Goal: Transaction & Acquisition: Purchase product/service

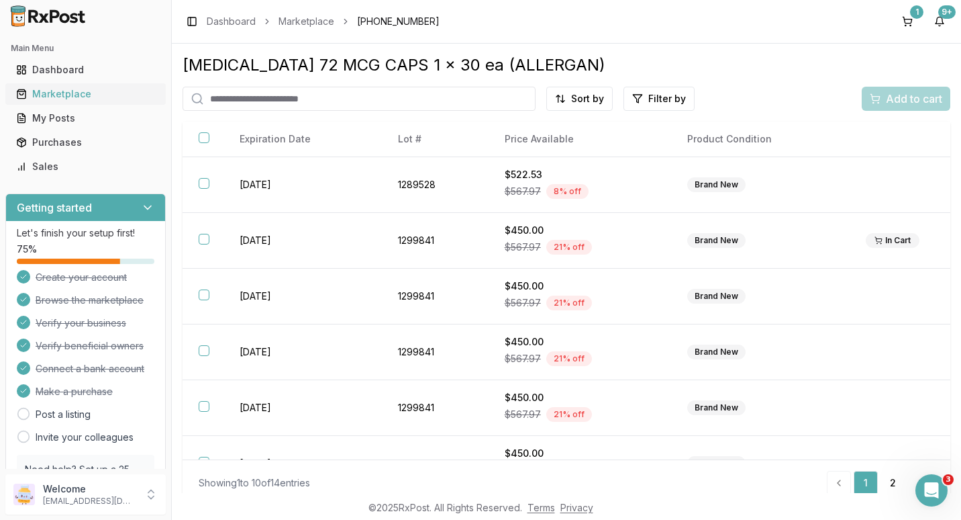
click at [55, 91] on div "Marketplace" at bounding box center [85, 93] width 139 height 13
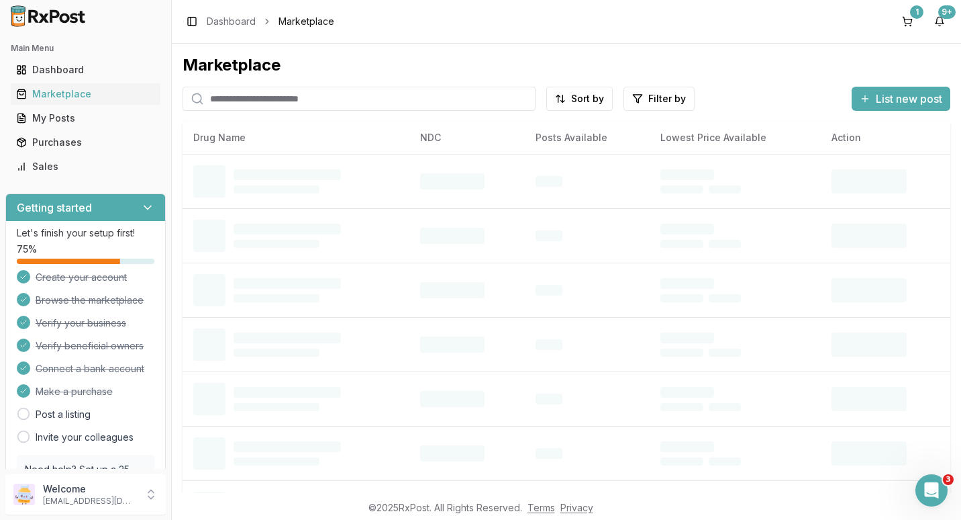
click at [231, 101] on input "search" at bounding box center [359, 99] width 353 height 24
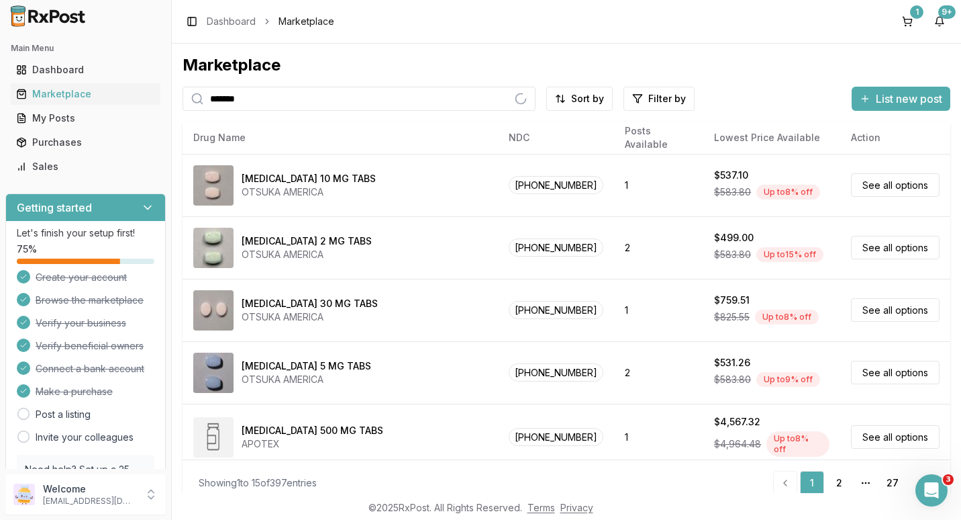
type input "*******"
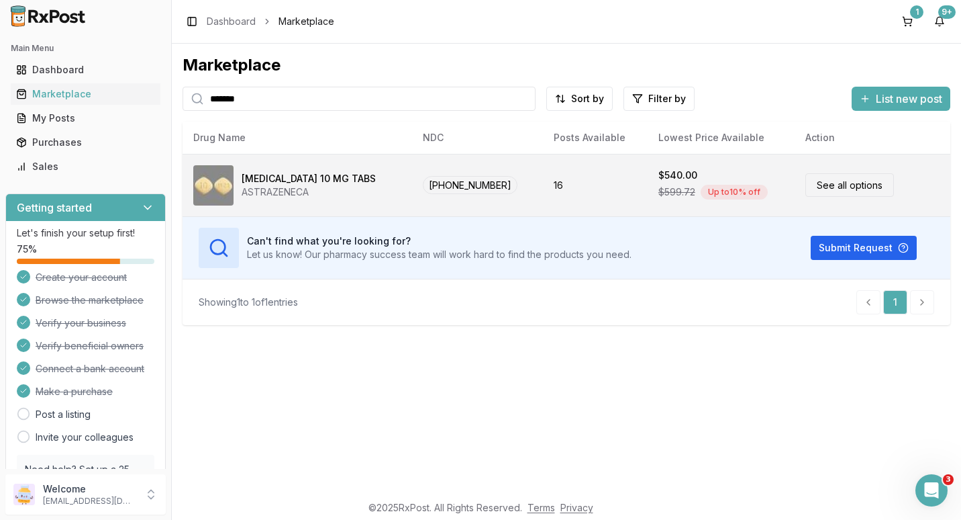
click at [814, 183] on link "See all options" at bounding box center [850, 184] width 89 height 23
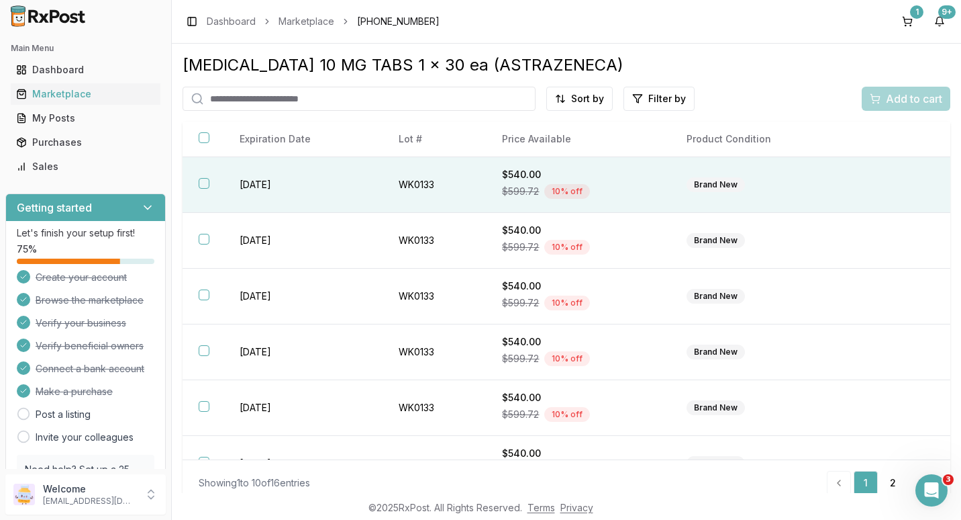
click at [205, 181] on button "button" at bounding box center [204, 183] width 11 height 11
click at [900, 100] on span "Add to cart" at bounding box center [914, 99] width 56 height 16
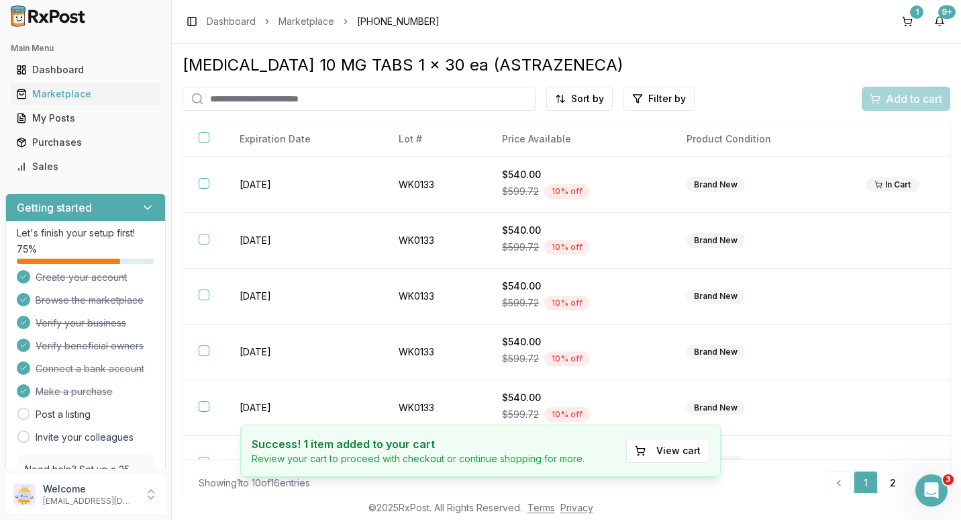
click at [251, 98] on input "search" at bounding box center [359, 99] width 353 height 24
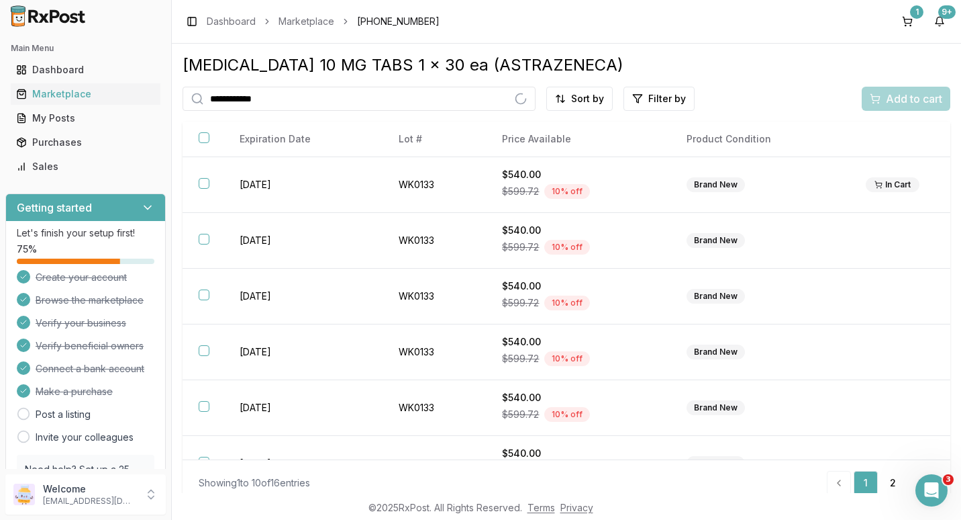
type input "**********"
click at [517, 101] on input "**********" at bounding box center [359, 99] width 353 height 24
type input "*********"
click at [195, 98] on icon at bounding box center [197, 98] width 13 height 13
click at [912, 8] on div "1" at bounding box center [916, 11] width 13 height 13
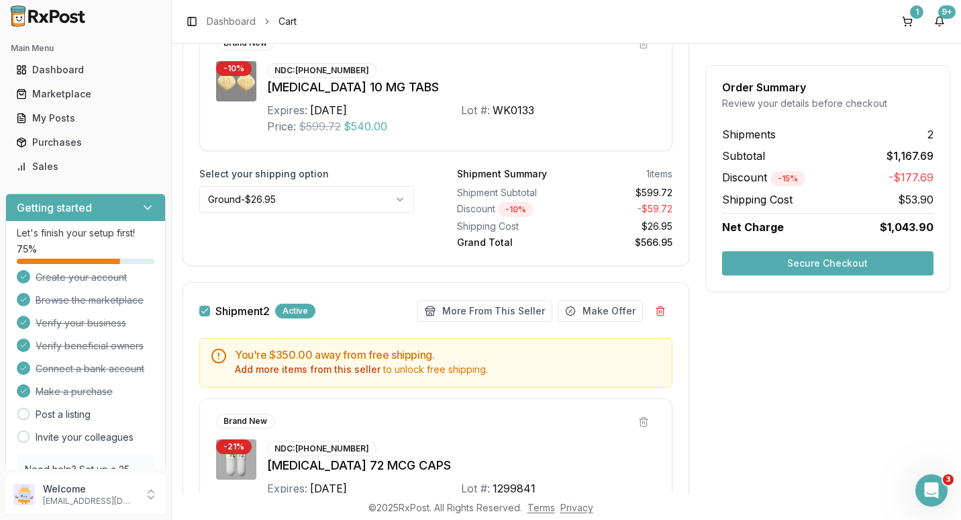
scroll to position [470, 0]
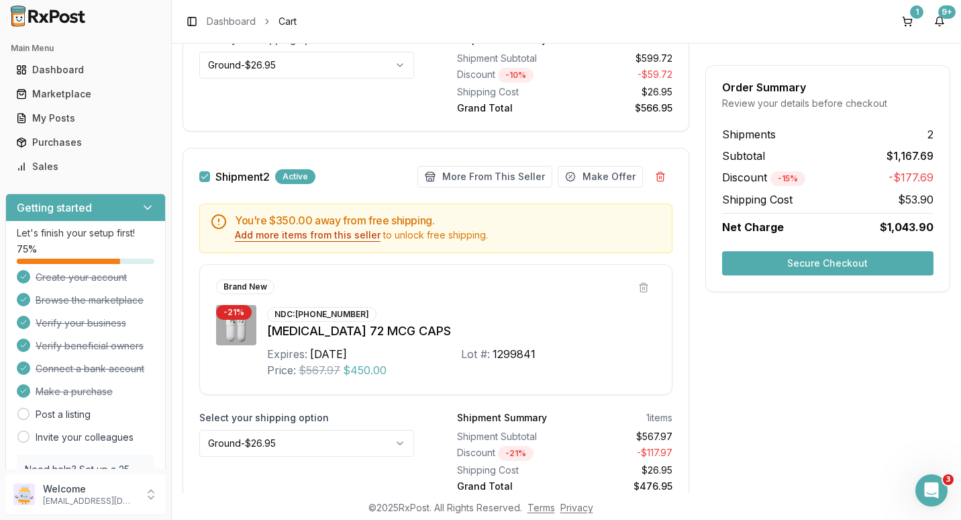
click at [313, 235] on button "Add more items from this seller" at bounding box center [308, 234] width 146 height 13
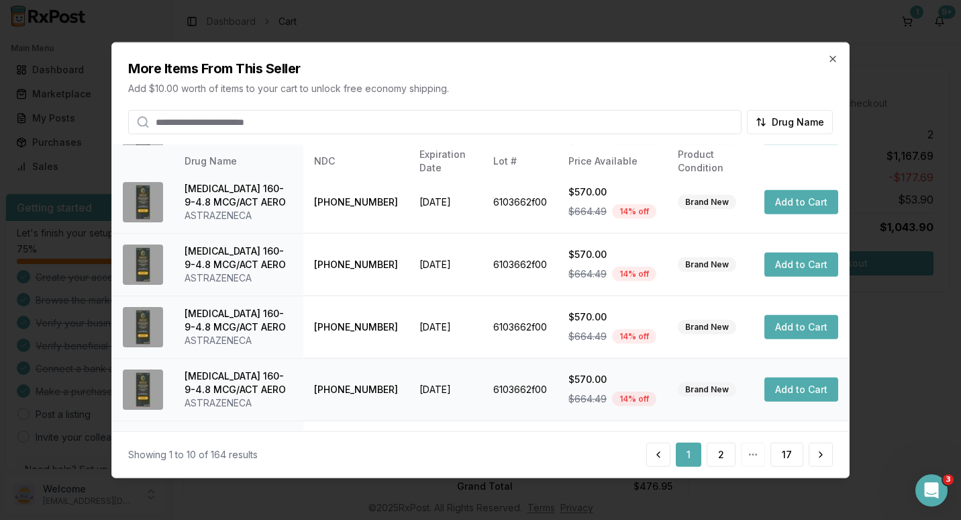
scroll to position [371, 0]
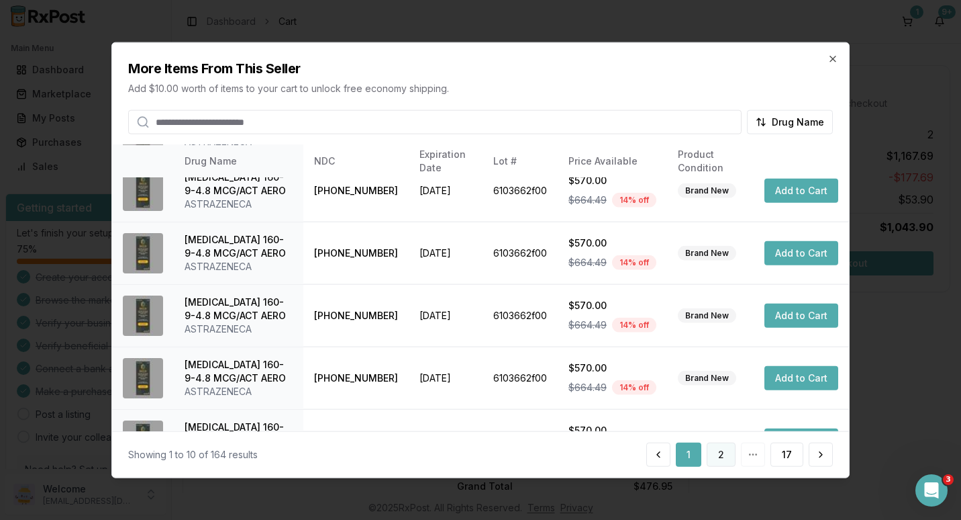
click at [721, 458] on button "2" at bounding box center [721, 454] width 29 height 24
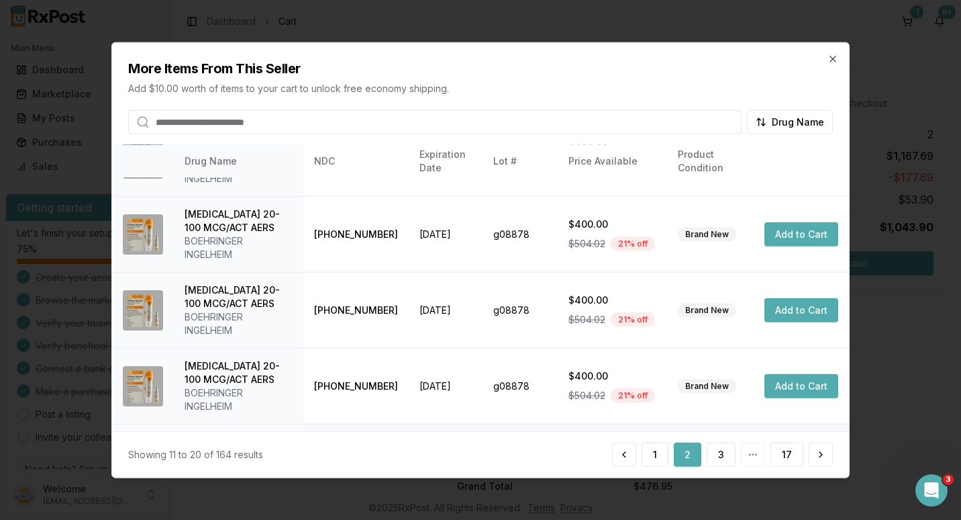
scroll to position [451, 0]
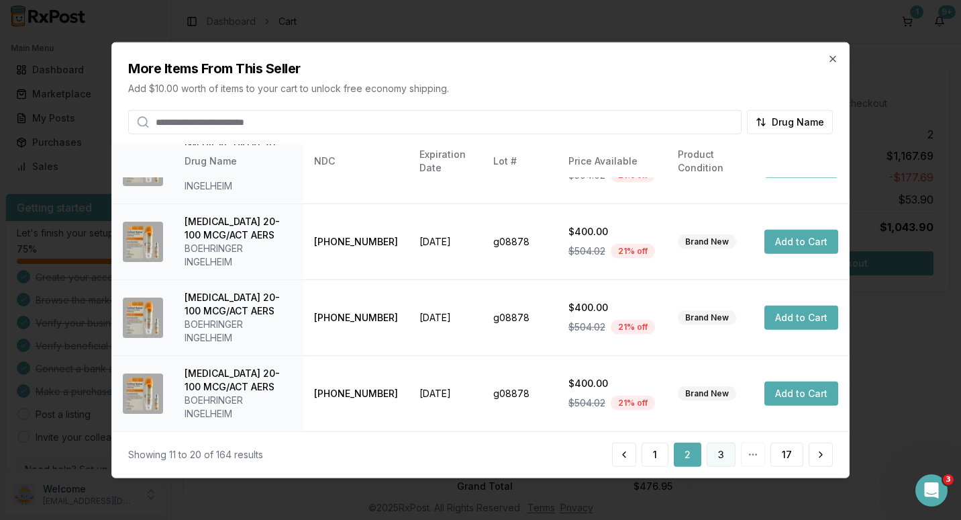
click at [721, 453] on button "3" at bounding box center [721, 454] width 29 height 24
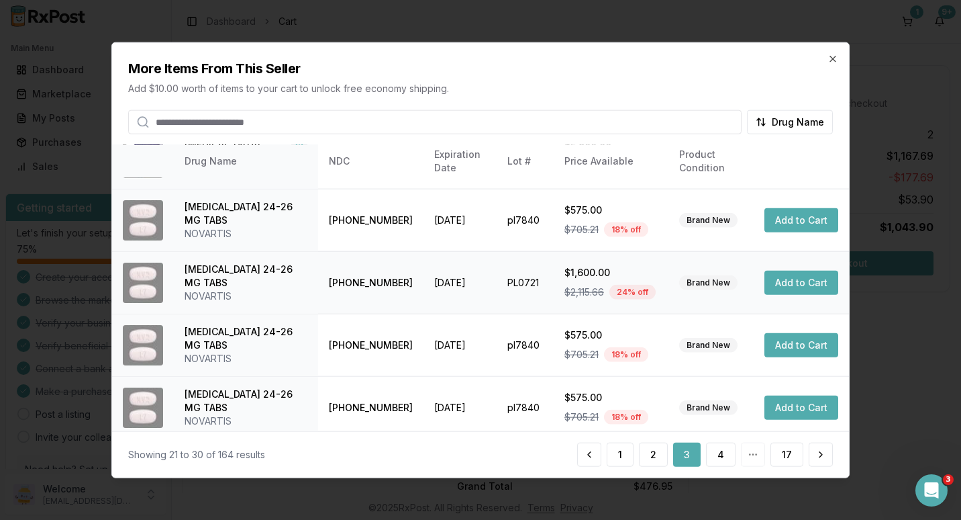
scroll to position [371, 0]
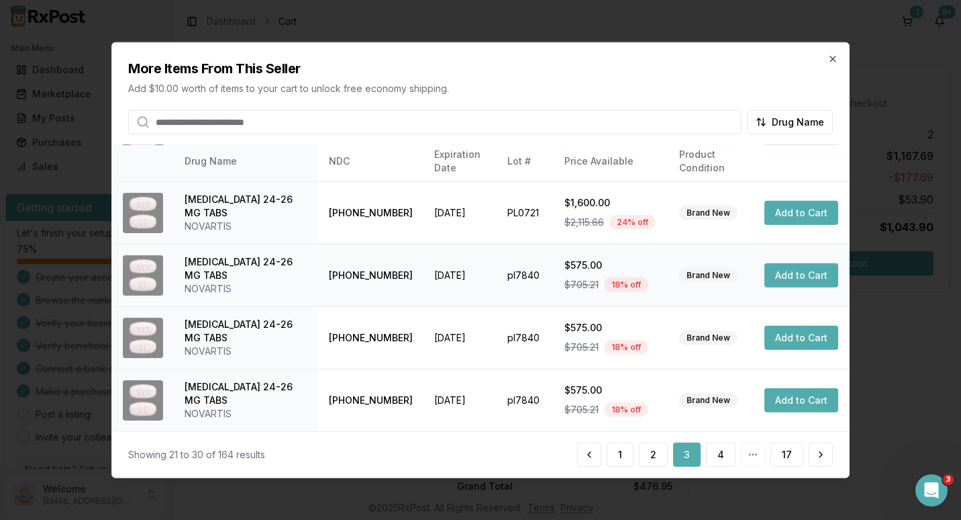
click at [782, 278] on button "Add to Cart" at bounding box center [802, 274] width 74 height 24
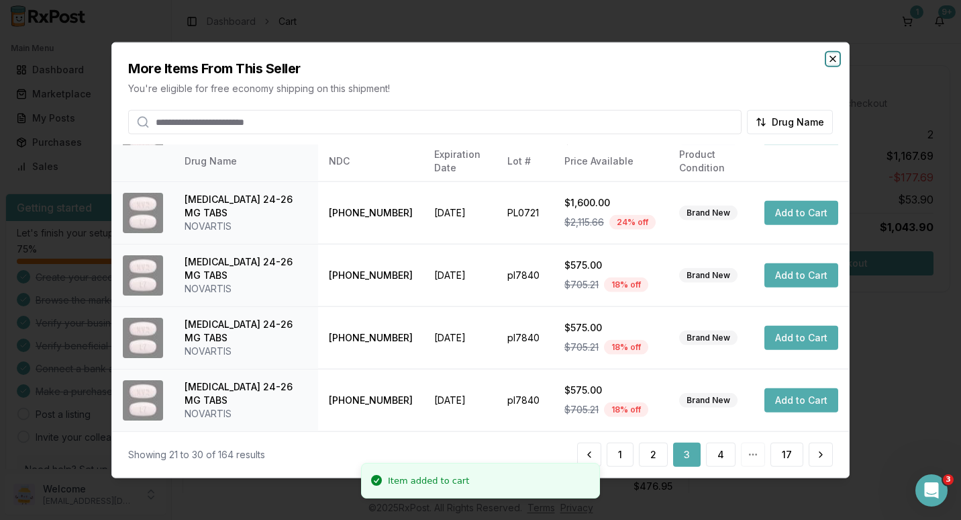
click at [830, 58] on icon "button" at bounding box center [833, 59] width 11 height 11
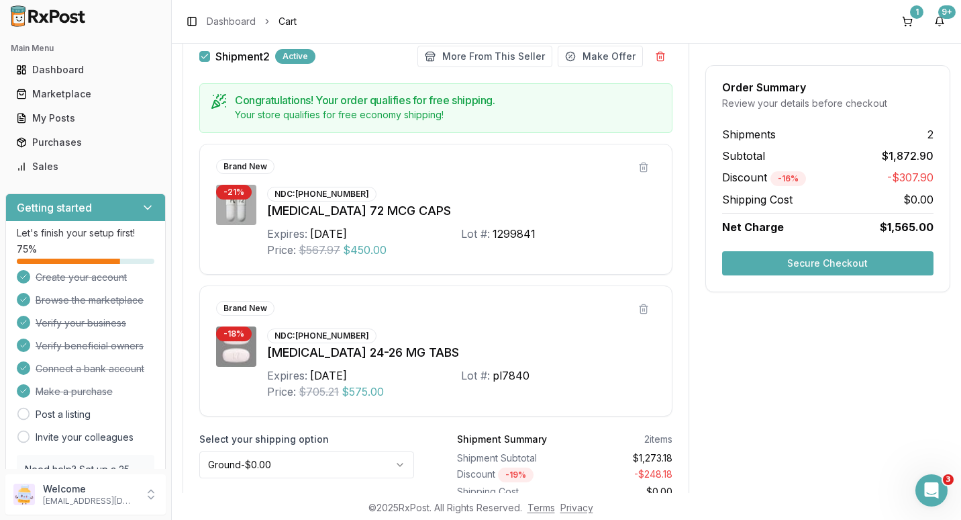
scroll to position [666, 0]
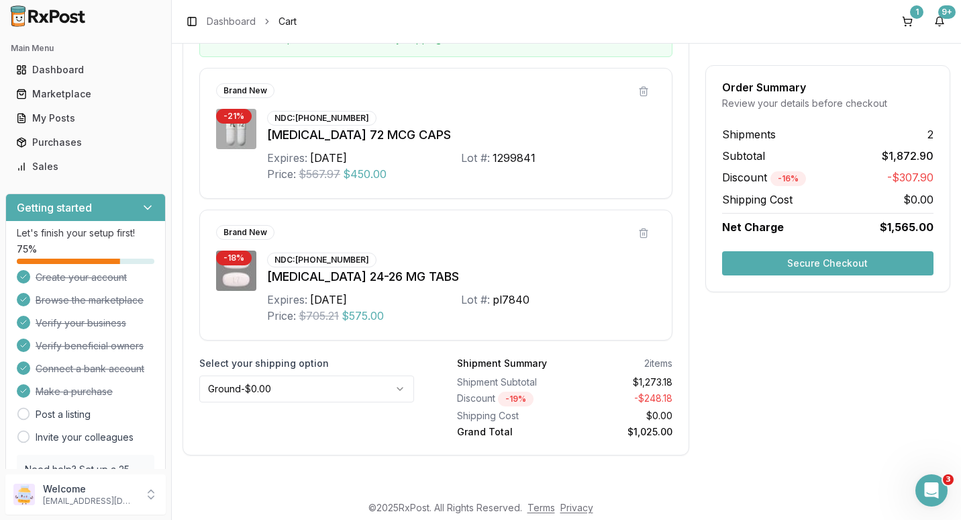
click at [397, 384] on html "Main Menu Dashboard Marketplace My Posts Purchases Sales Getting started Let's …" at bounding box center [480, 260] width 961 height 520
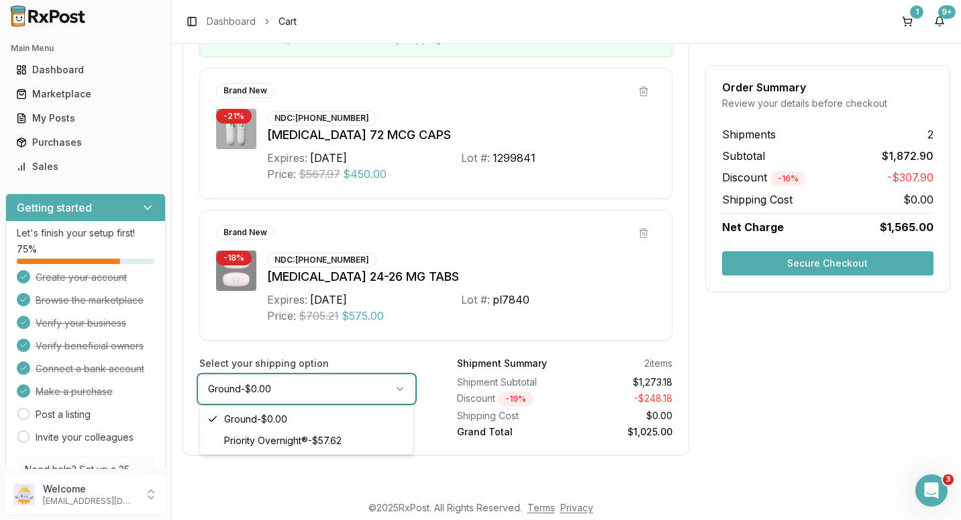
click at [733, 346] on html "Main Menu Dashboard Marketplace My Posts Purchases Sales Getting started Let's …" at bounding box center [480, 260] width 961 height 520
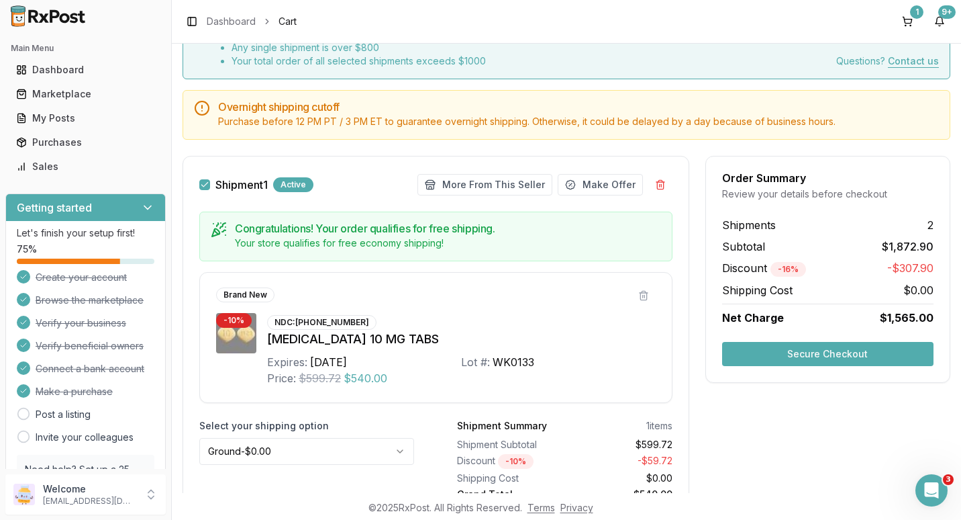
scroll to position [0, 0]
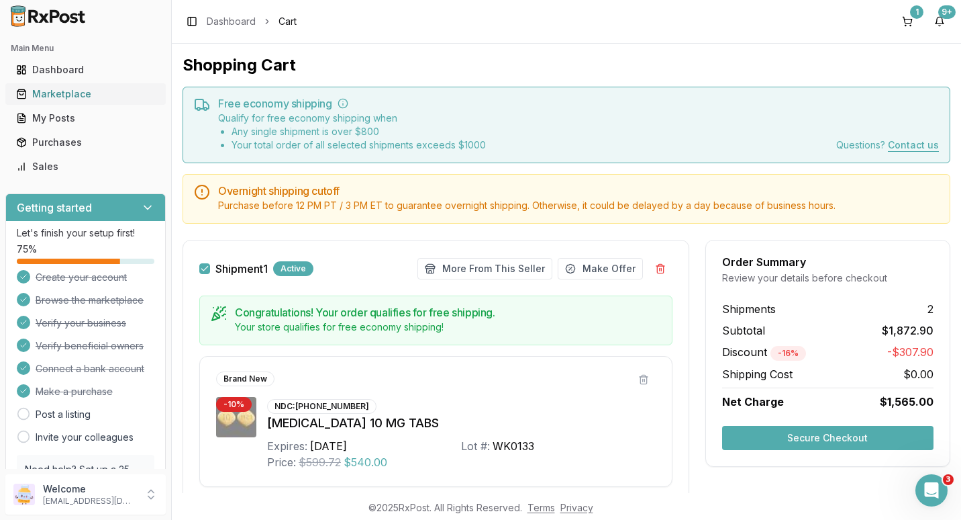
click at [59, 97] on div "Marketplace" at bounding box center [85, 93] width 139 height 13
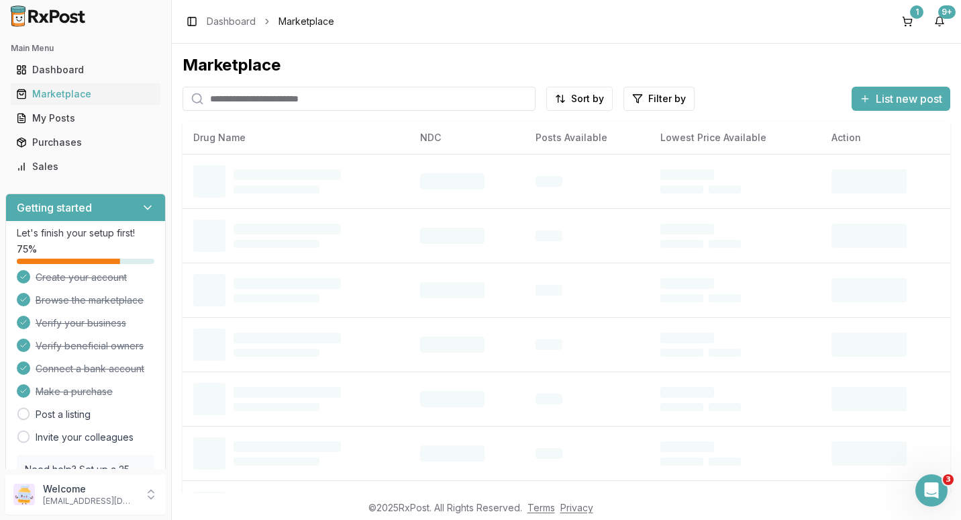
click at [242, 99] on input "search" at bounding box center [359, 99] width 353 height 24
type input "*********"
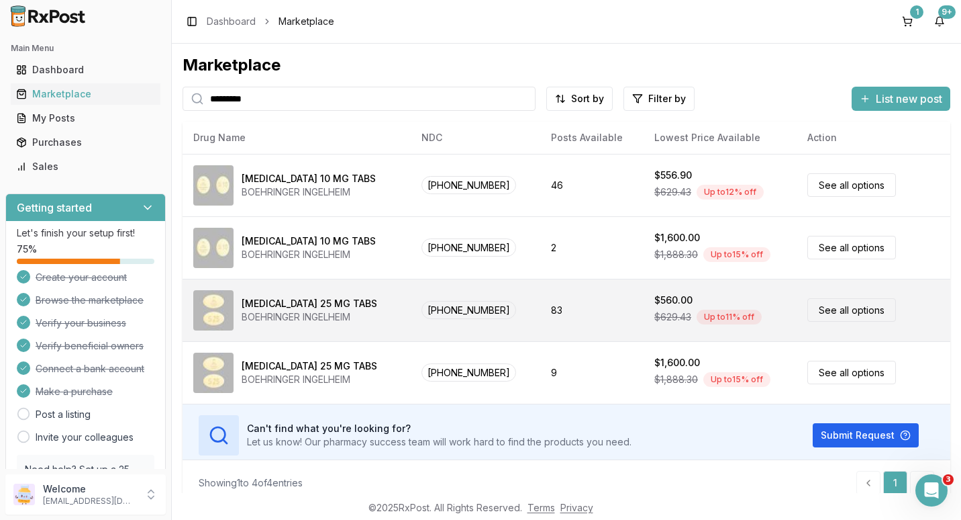
click at [818, 312] on link "See all options" at bounding box center [852, 309] width 89 height 23
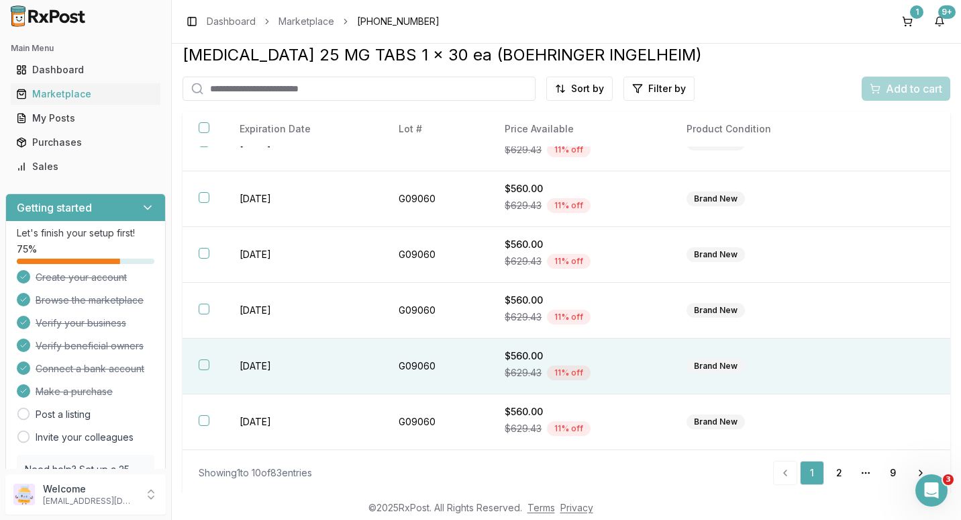
scroll to position [13, 0]
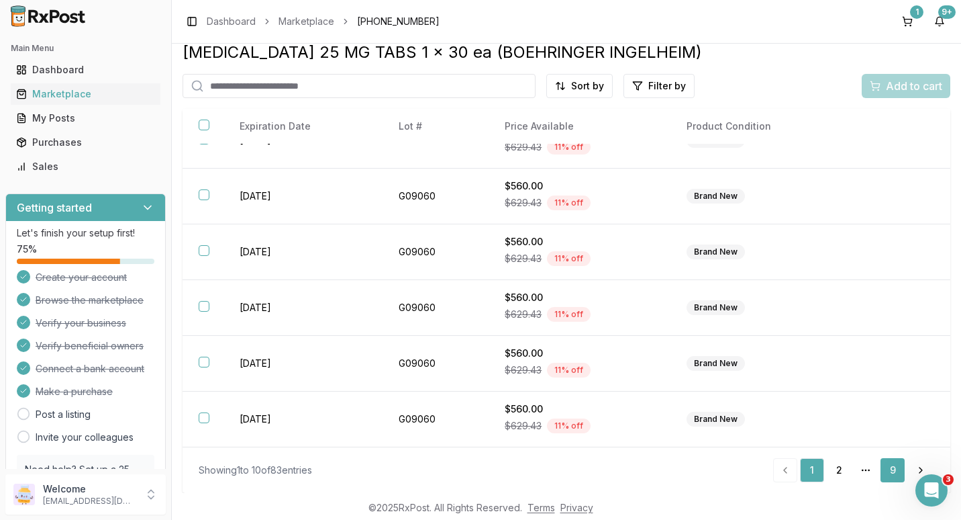
click at [894, 467] on link "9" at bounding box center [893, 470] width 24 height 24
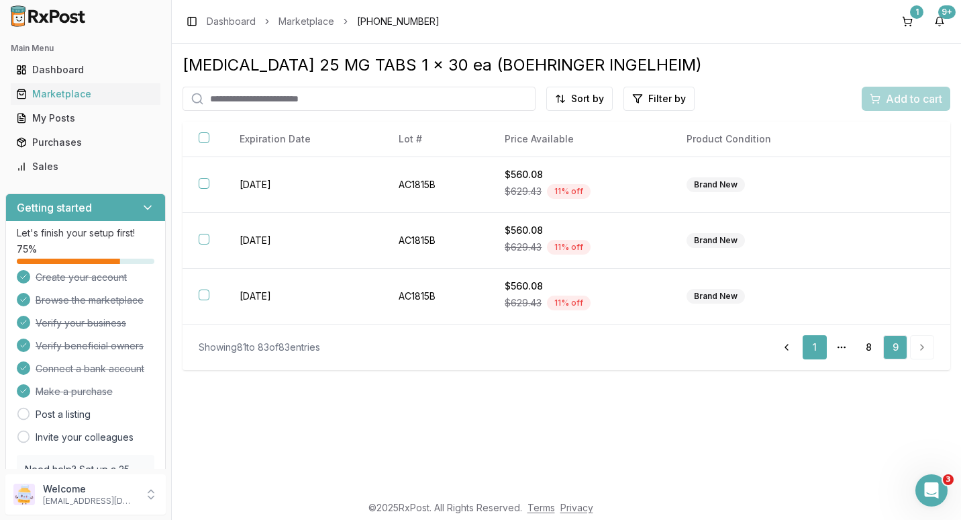
click at [814, 350] on link "1" at bounding box center [815, 347] width 24 height 24
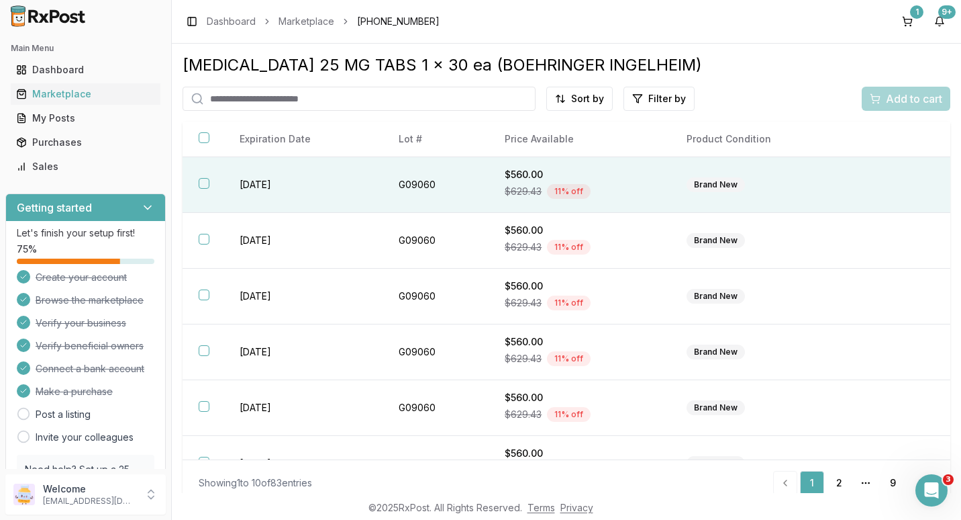
click at [203, 186] on button "button" at bounding box center [204, 183] width 11 height 11
click at [886, 95] on span "Add to cart" at bounding box center [914, 99] width 56 height 16
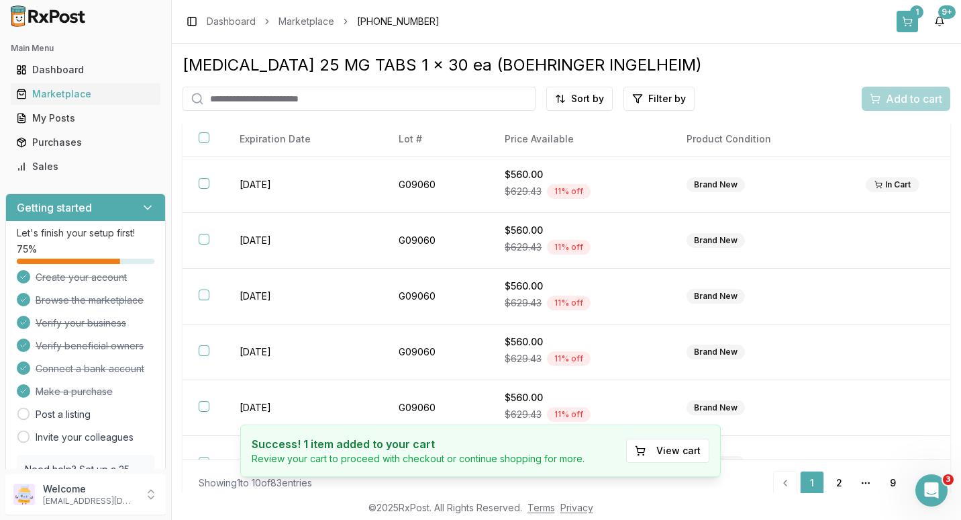
click at [914, 14] on div "1" at bounding box center [916, 11] width 13 height 13
click at [910, 13] on button "1" at bounding box center [907, 21] width 21 height 21
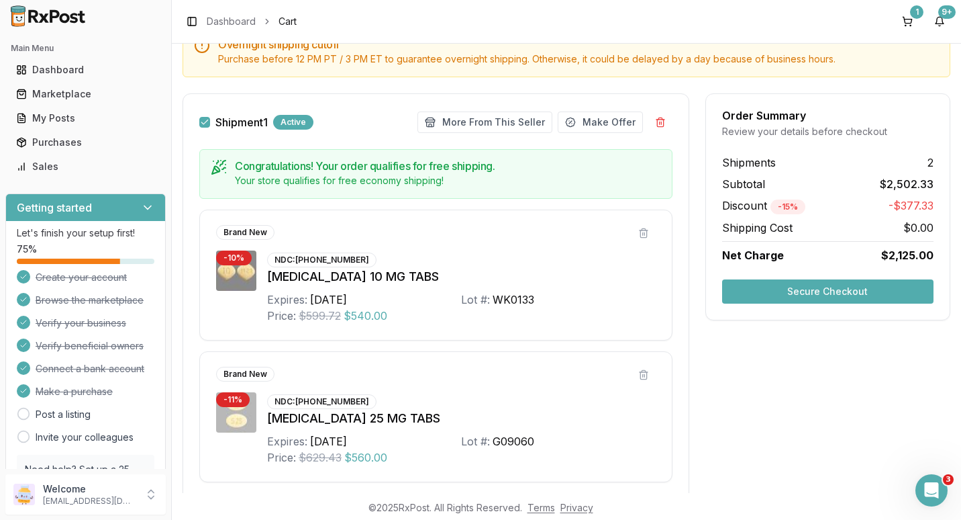
scroll to position [136, 0]
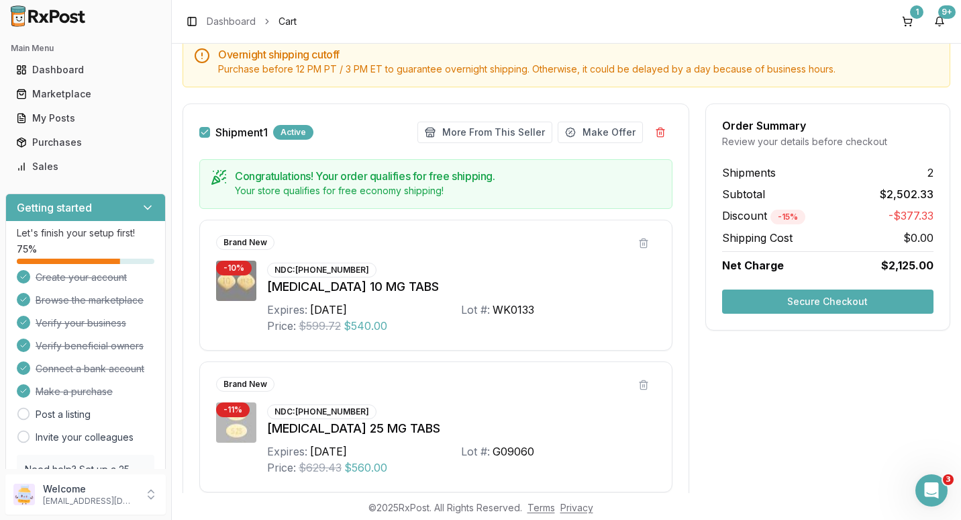
click at [781, 303] on button "Secure Checkout" at bounding box center [827, 301] width 211 height 24
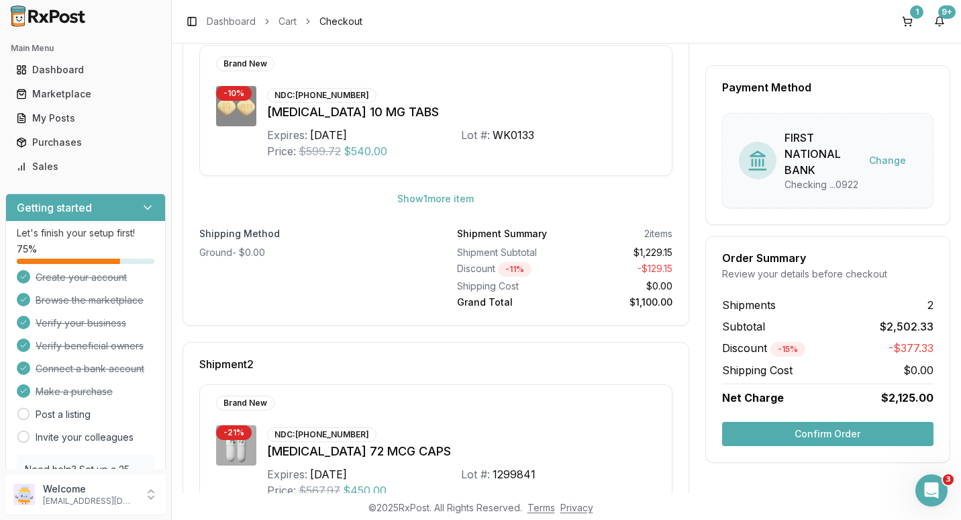
scroll to position [201, 0]
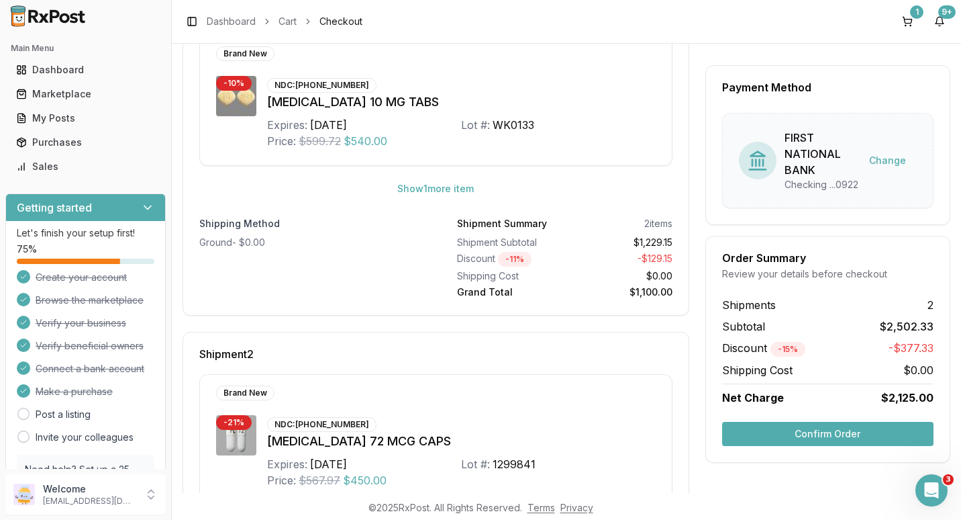
click at [793, 446] on button "Confirm Order" at bounding box center [827, 434] width 211 height 24
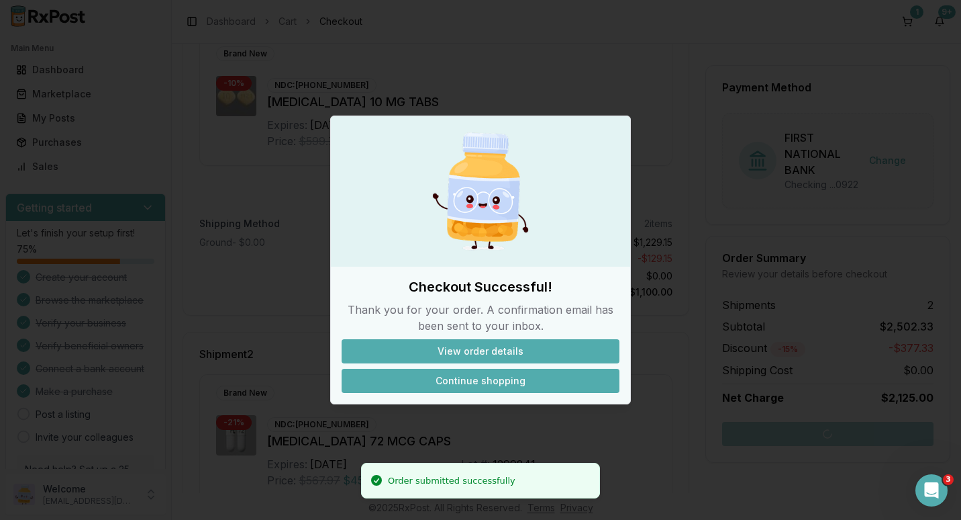
click at [463, 378] on button "Continue shopping" at bounding box center [481, 381] width 278 height 24
